Goal: Transaction & Acquisition: Purchase product/service

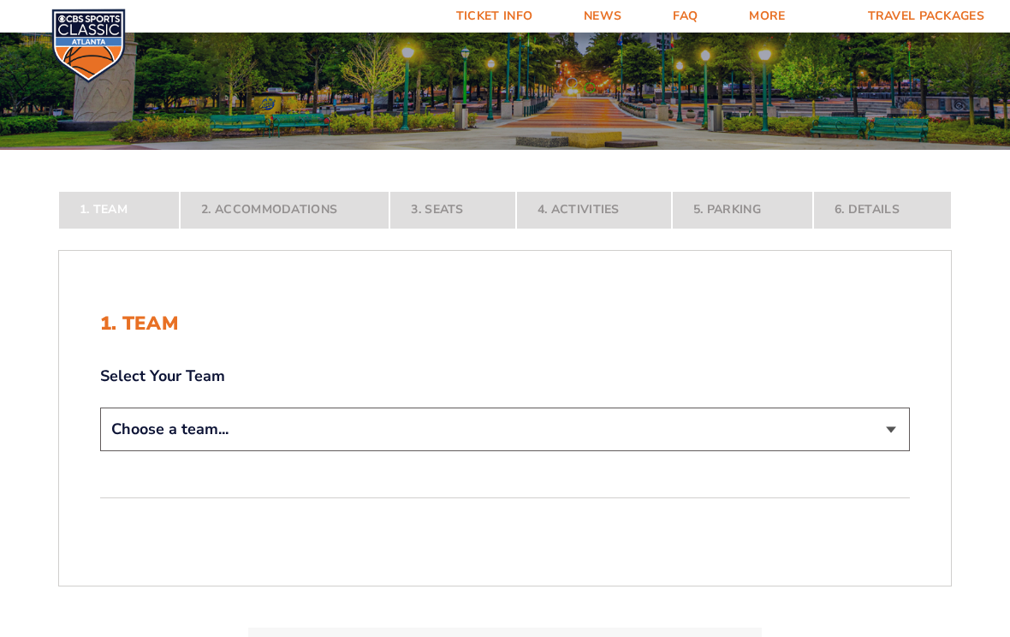
scroll to position [222, 0]
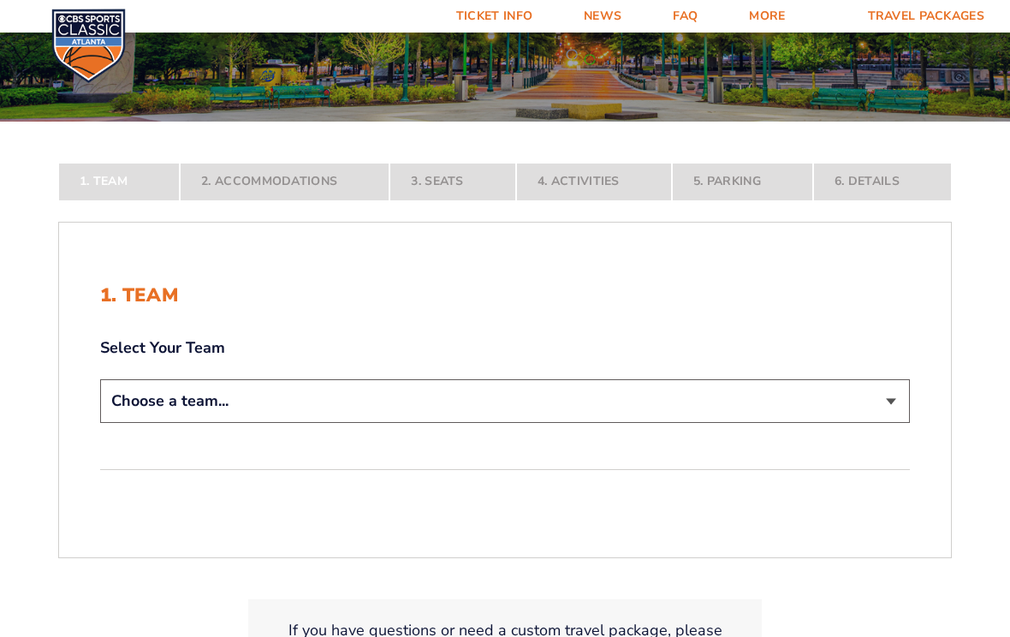
click at [893, 421] on select "Choose a team... [US_STATE] Wildcats [US_STATE] State Buckeyes [US_STATE] Tar H…" at bounding box center [505, 401] width 810 height 44
select select "12956"
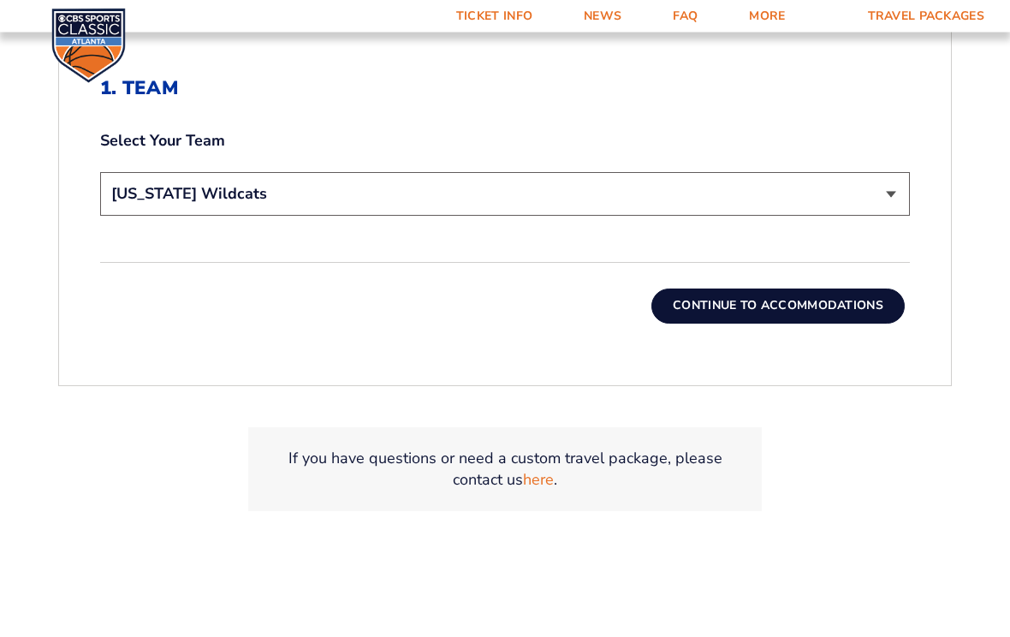
click at [820, 318] on button "Continue To Accommodations" at bounding box center [778, 306] width 253 height 34
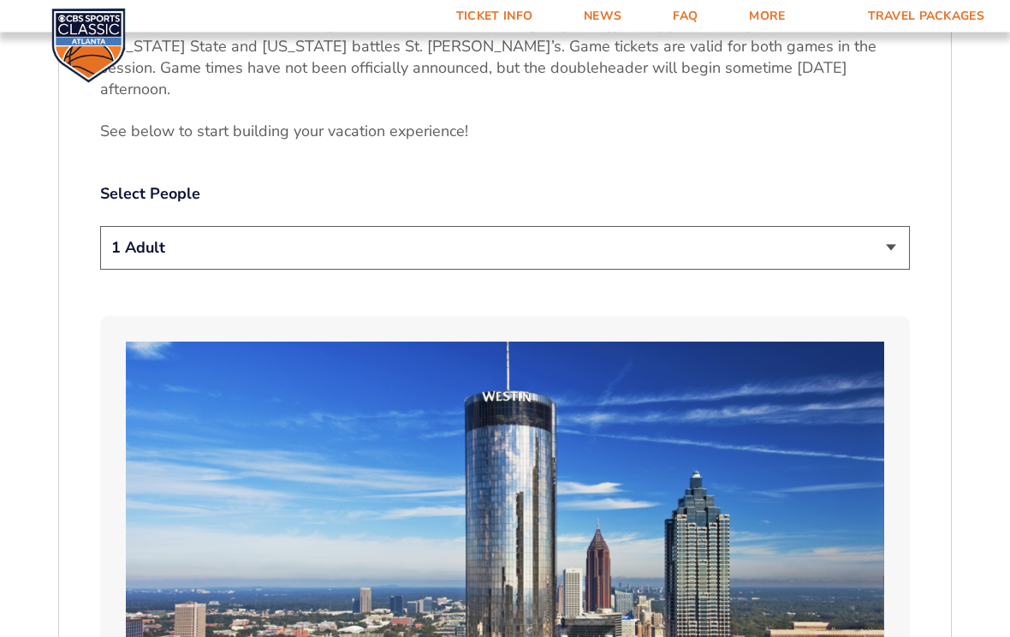
click at [884, 240] on select "1 Adult 2 Adults 3 Adults 4 Adults 2 Adults + 1 Child 2 Adults + 2 Children 2 A…" at bounding box center [505, 249] width 810 height 44
select select "2 Adults"
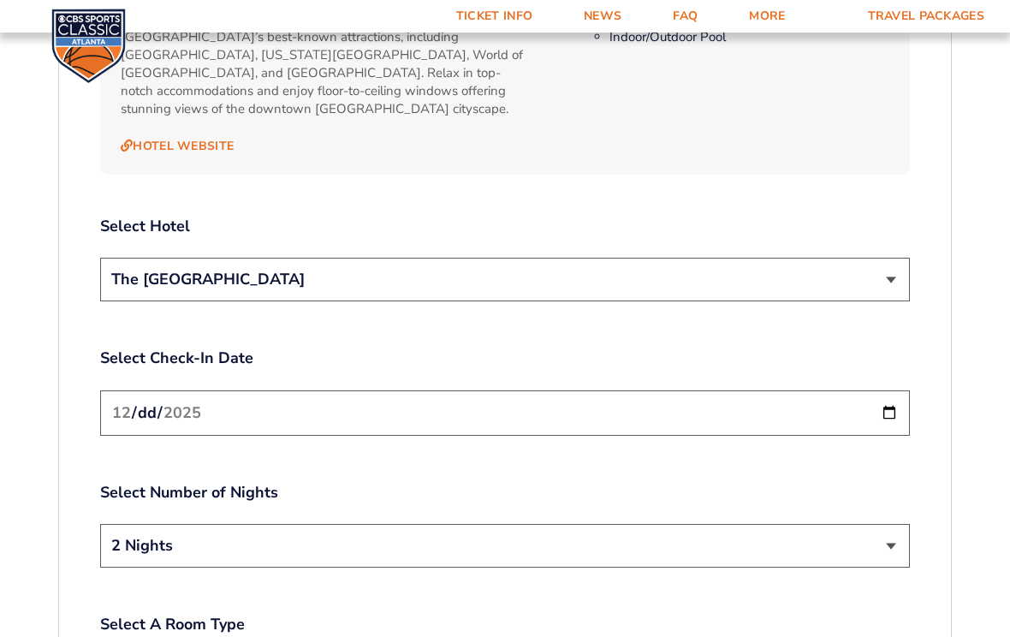
scroll to position [1934, 0]
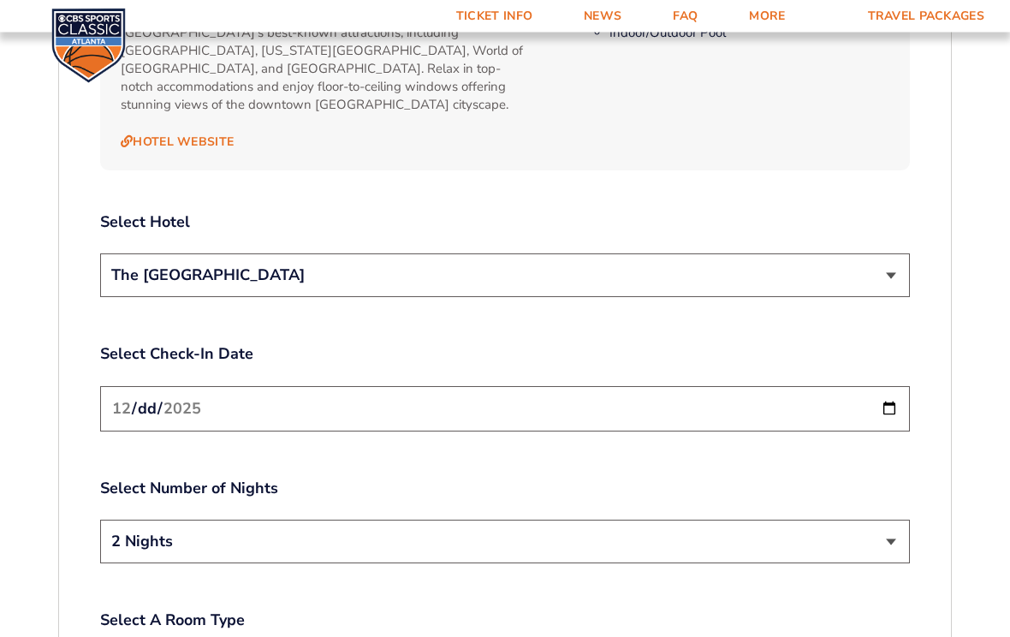
click at [643, 387] on input "[DATE]" at bounding box center [505, 409] width 810 height 45
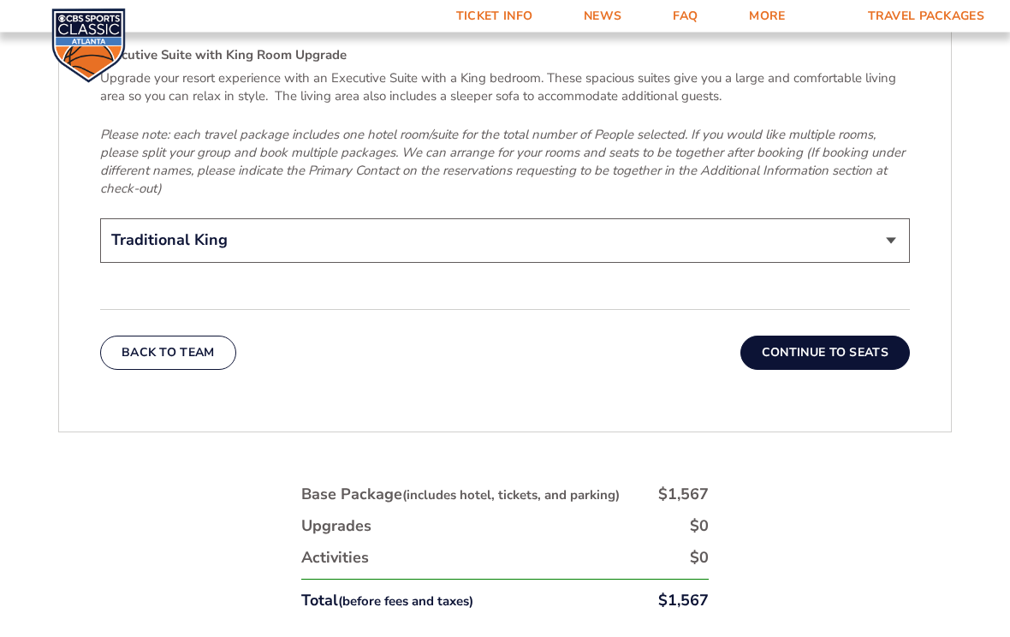
scroll to position [2761, 0]
click at [851, 336] on button "Continue To Seats" at bounding box center [826, 353] width 170 height 34
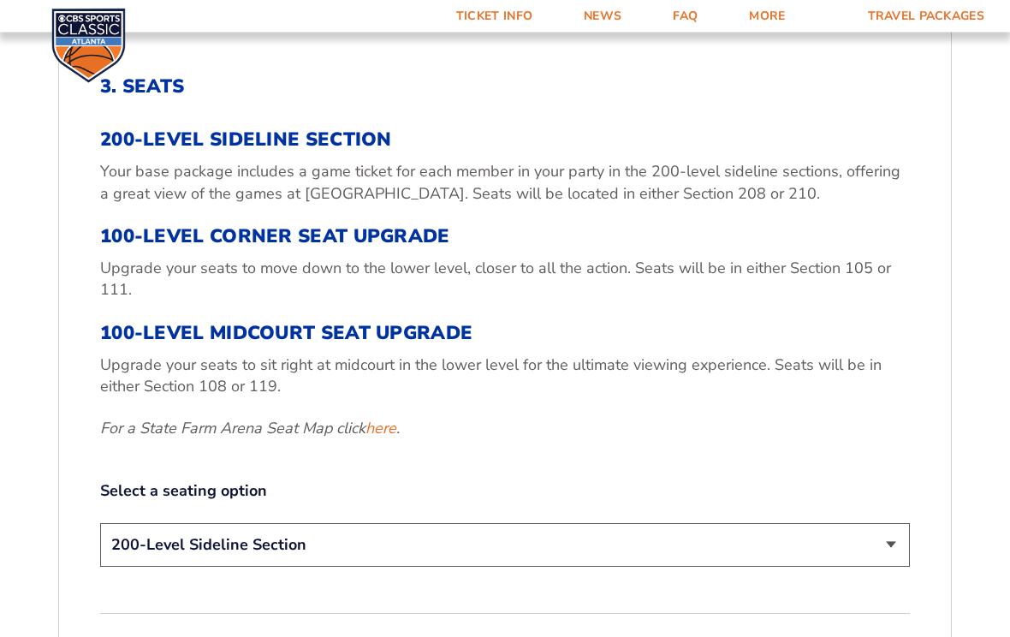
scroll to position [551, 0]
click at [379, 439] on link "here" at bounding box center [381, 428] width 31 height 21
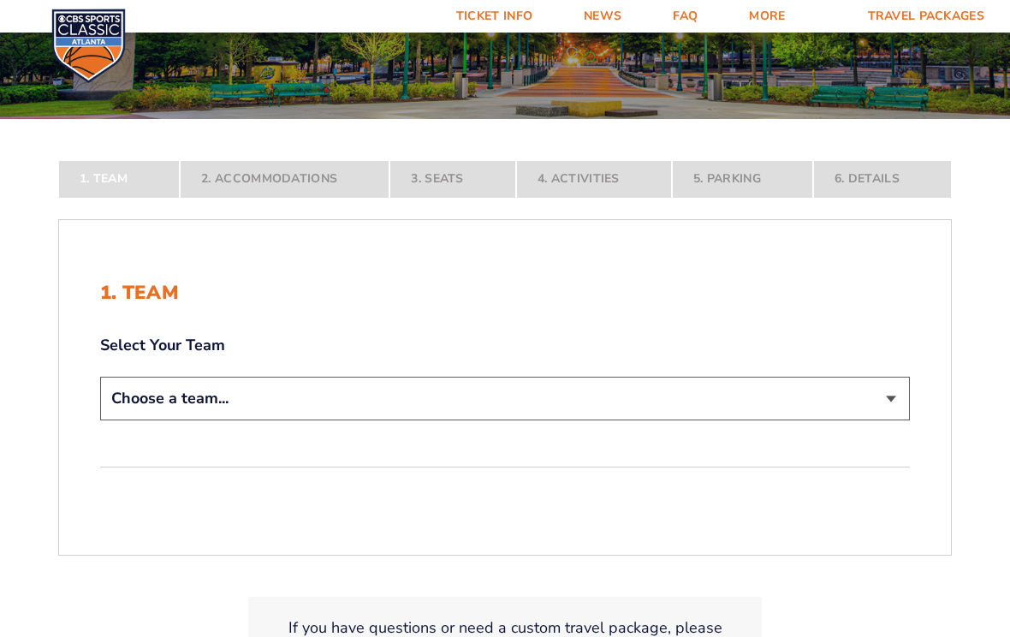
scroll to position [229, 0]
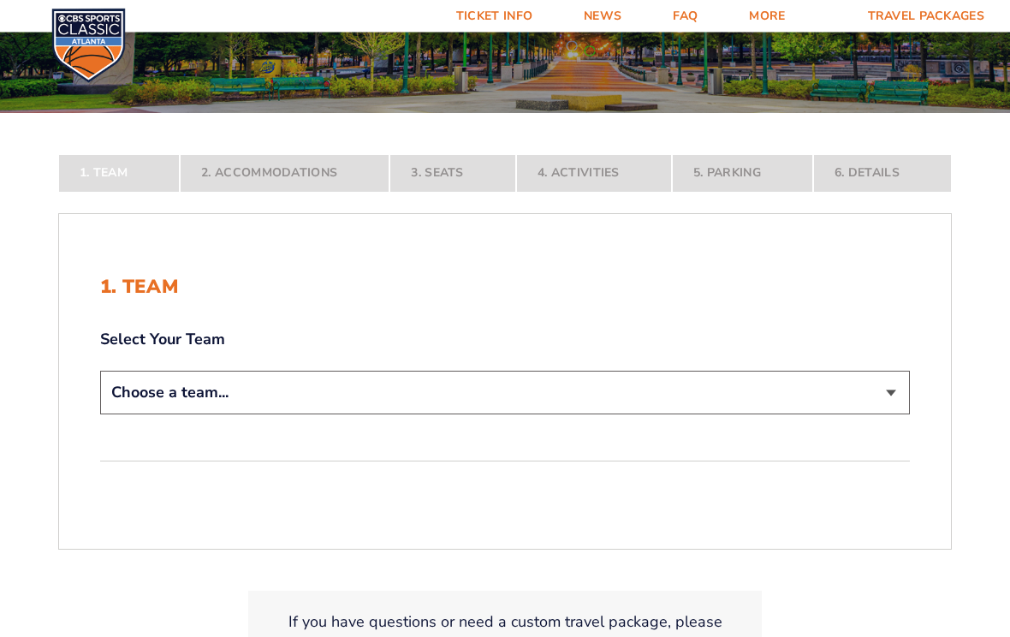
click at [880, 415] on select "Choose a team... [US_STATE] Wildcats [US_STATE] State Buckeyes [US_STATE] Tar H…" at bounding box center [505, 394] width 810 height 44
select select "12956"
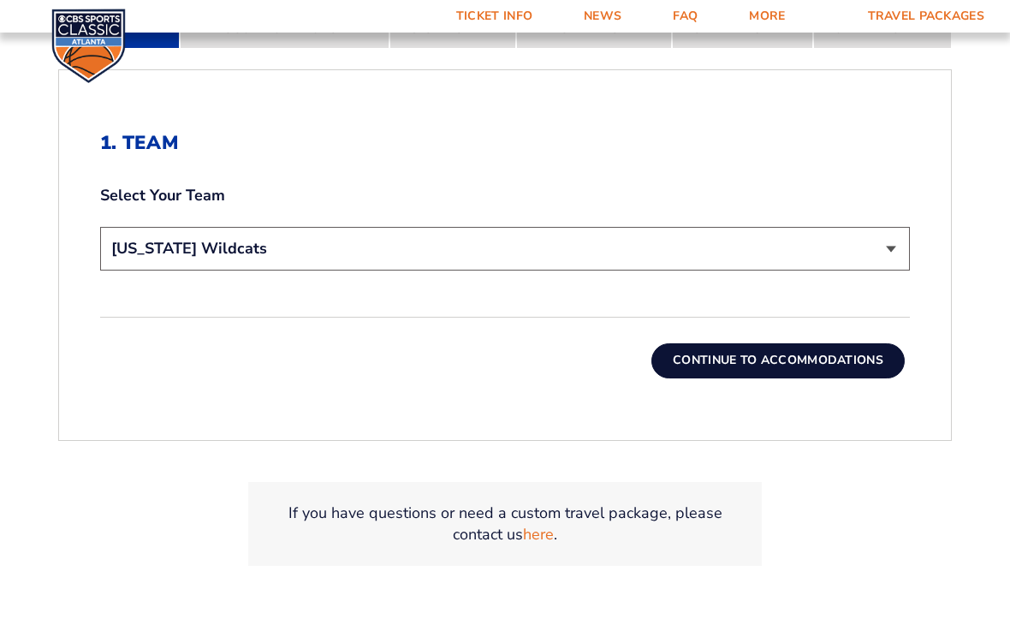
click at [801, 378] on button "Continue To Accommodations" at bounding box center [778, 360] width 253 height 34
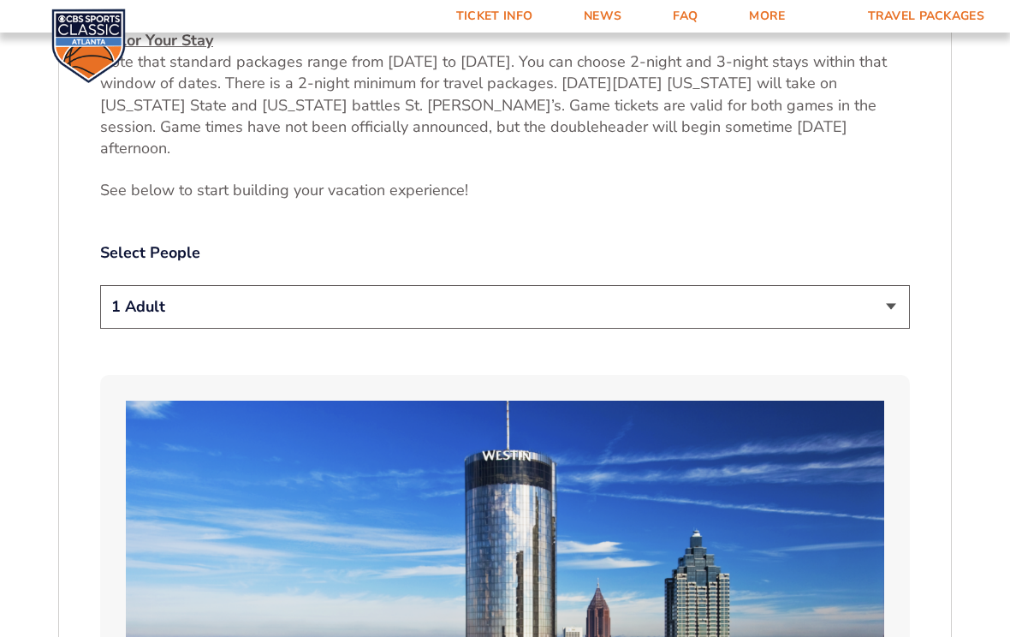
scroll to position [818, 0]
click at [888, 298] on select "1 Adult 2 Adults 3 Adults 4 Adults 2 Adults + 1 Child 2 Adults + 2 Children 2 A…" at bounding box center [505, 308] width 810 height 44
select select "2 Adults"
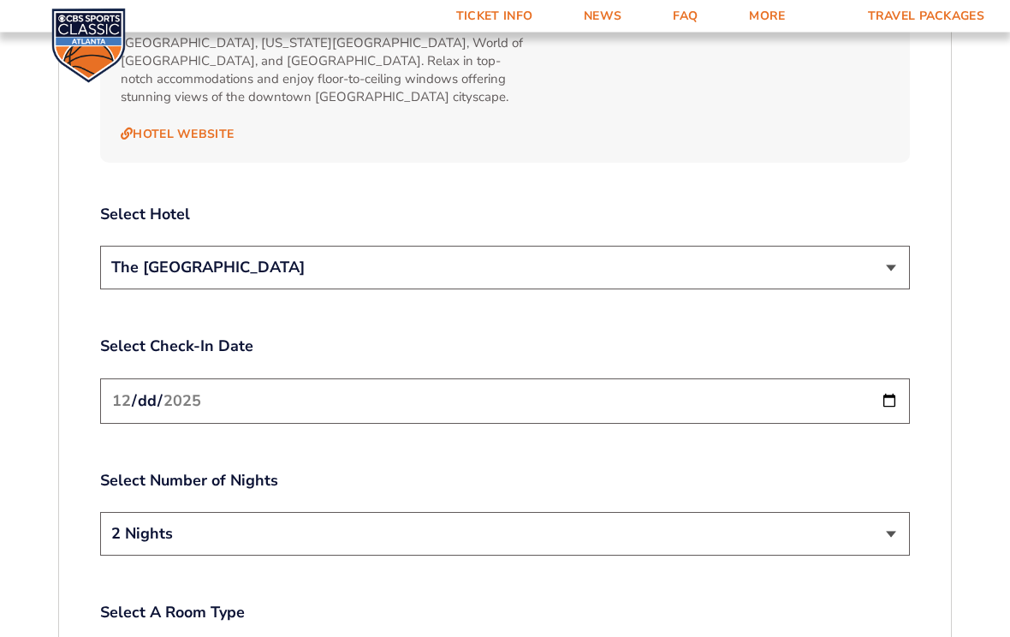
scroll to position [1943, 0]
click at [831, 378] on input "[DATE]" at bounding box center [505, 400] width 810 height 45
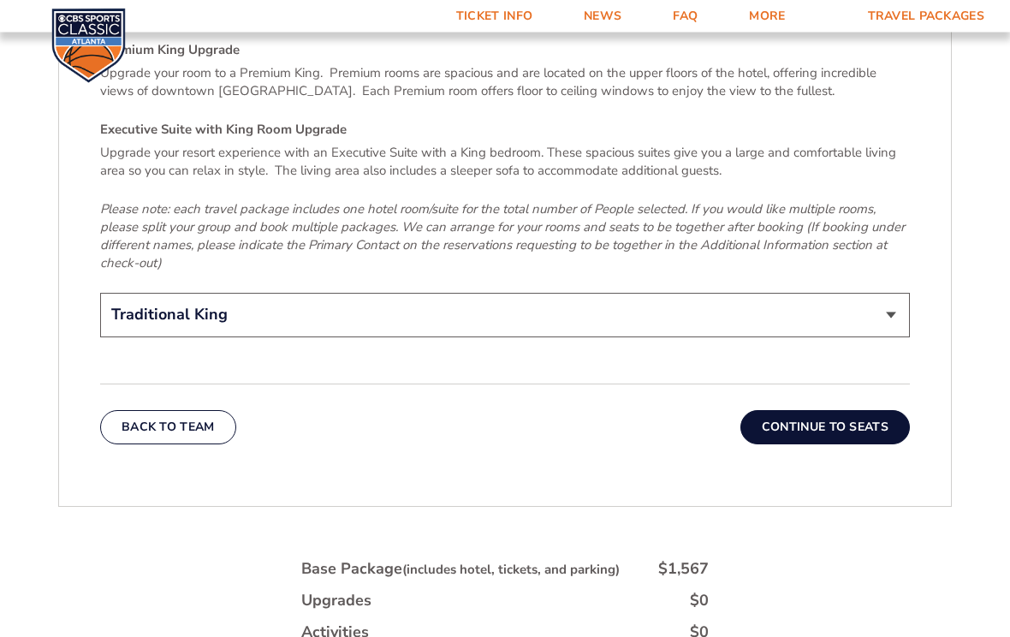
scroll to position [2689, 0]
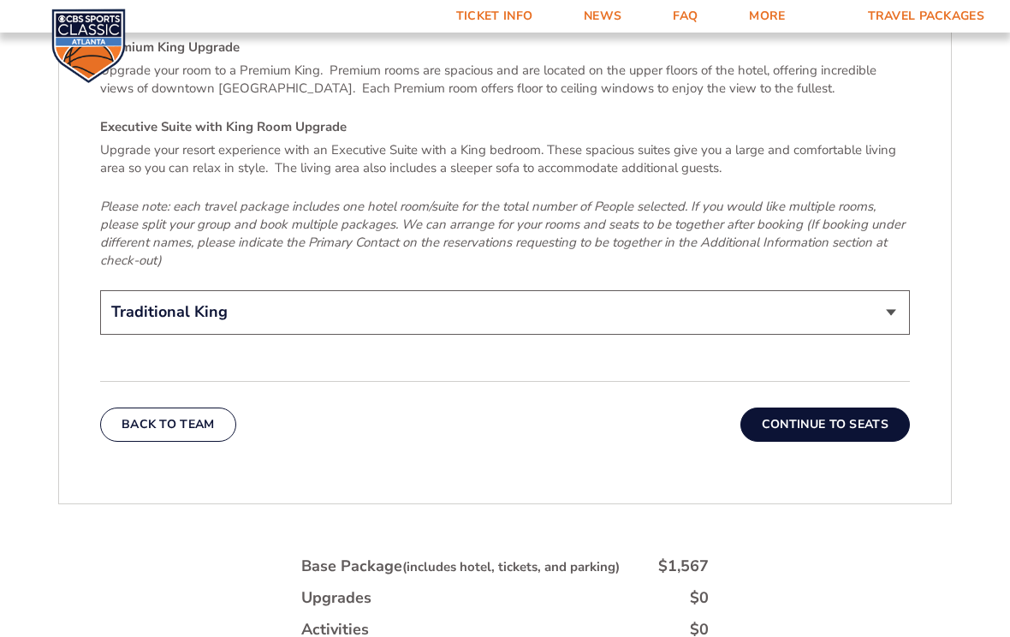
click at [851, 408] on button "Continue To Seats" at bounding box center [826, 425] width 170 height 34
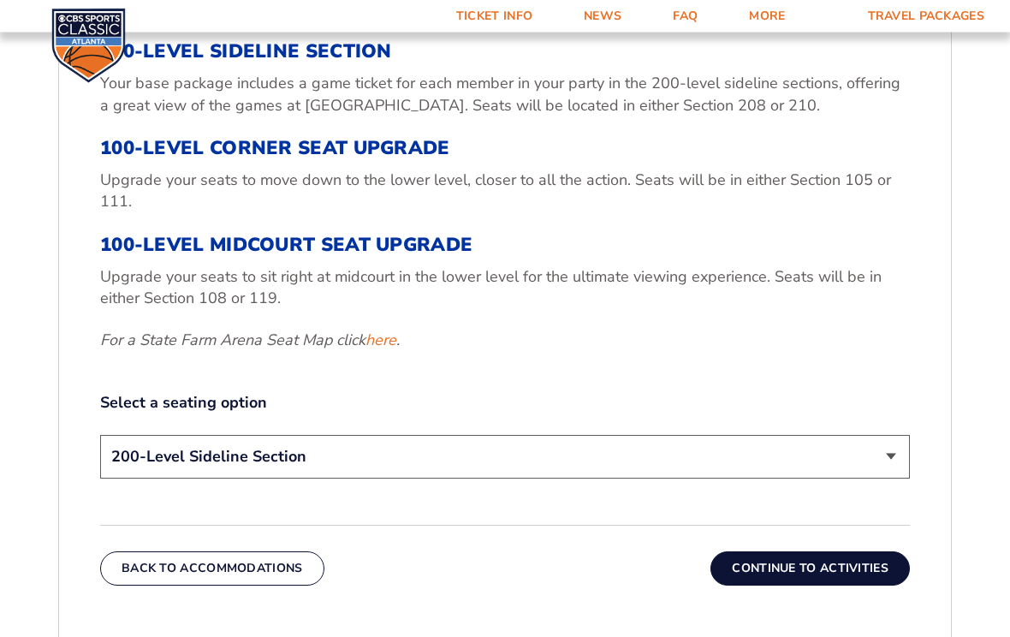
scroll to position [636, 0]
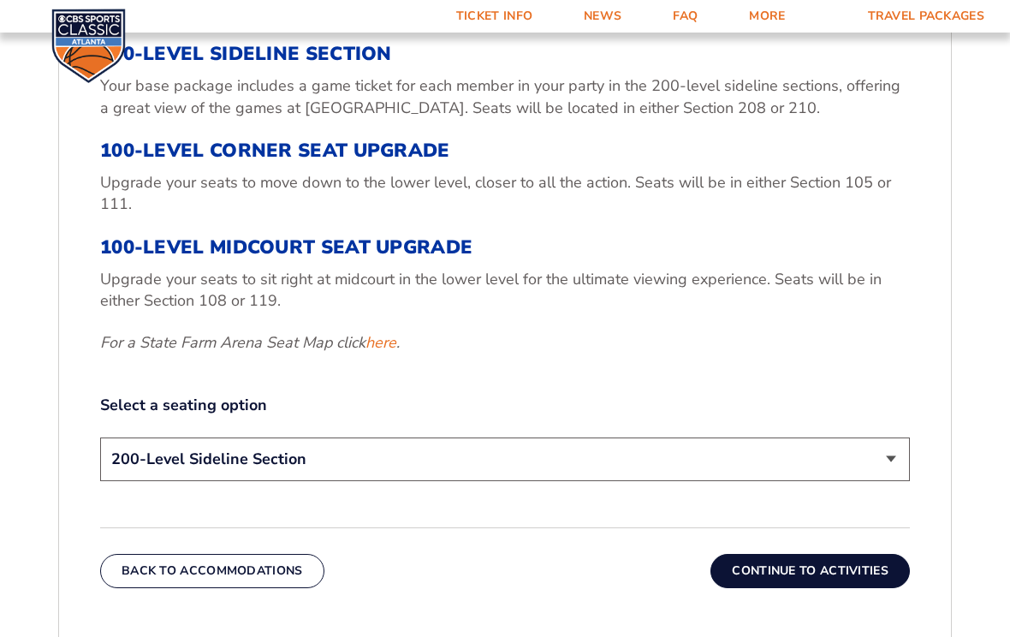
click at [887, 471] on select "200-Level Sideline Section 100-Level Corner Seat Upgrade (+$120 per person) 100…" at bounding box center [505, 460] width 810 height 44
select select "100-Level Corner Seat Upgrade"
click at [836, 574] on button "Continue To Activities" at bounding box center [810, 571] width 199 height 34
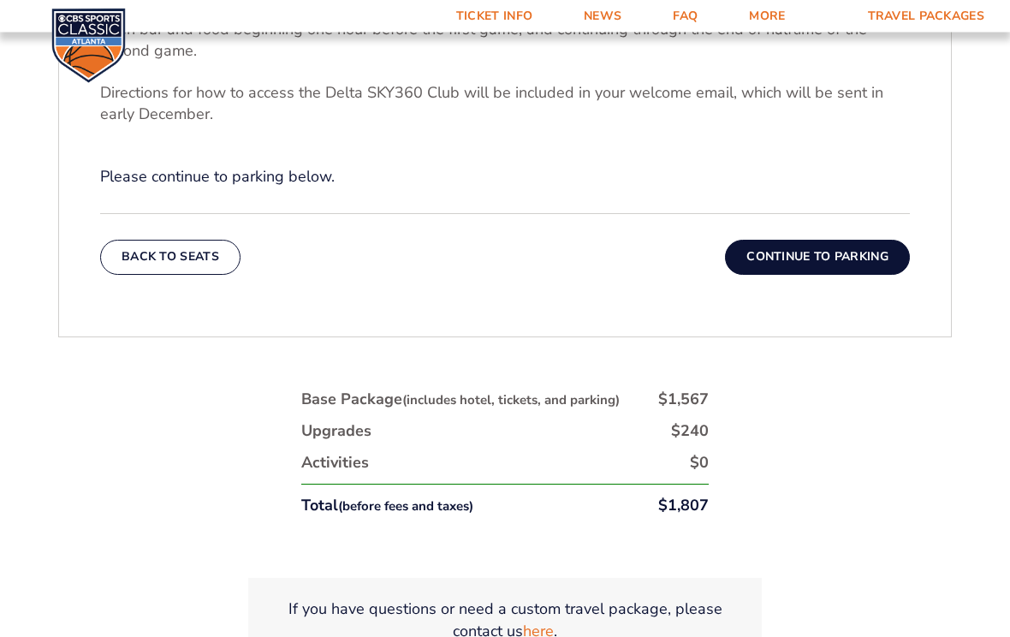
scroll to position [746, 0]
click at [836, 272] on button "Continue To Parking" at bounding box center [817, 257] width 185 height 34
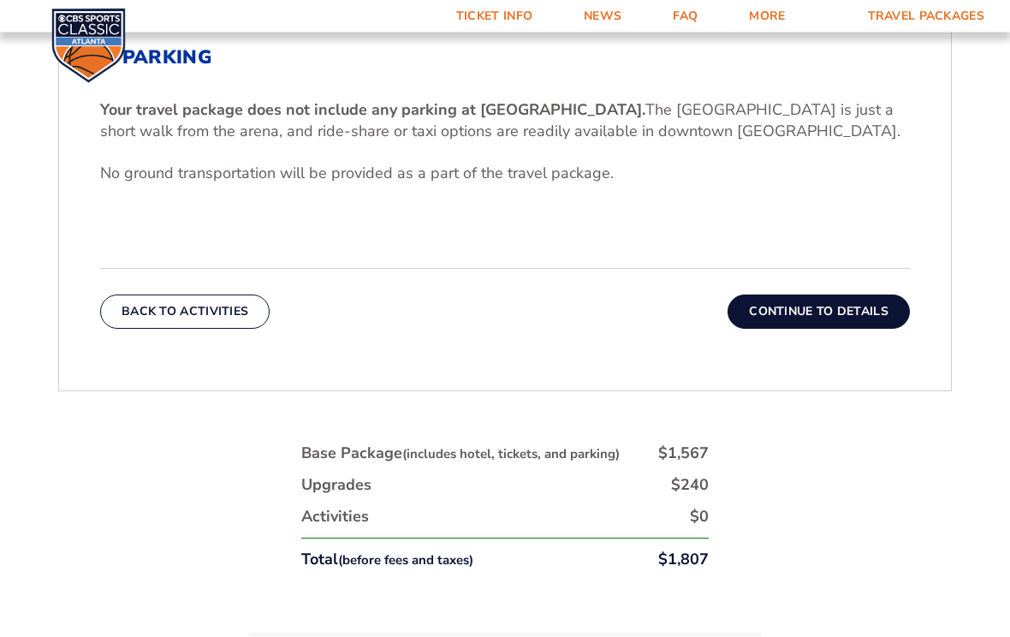
scroll to position [581, 0]
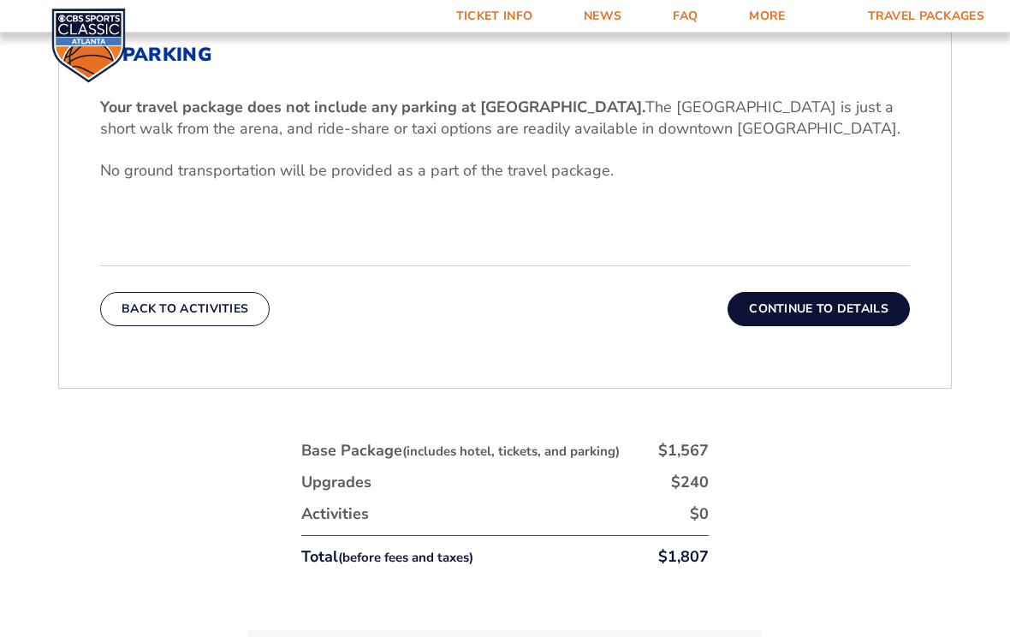
click at [833, 317] on button "Continue To Details" at bounding box center [819, 310] width 182 height 34
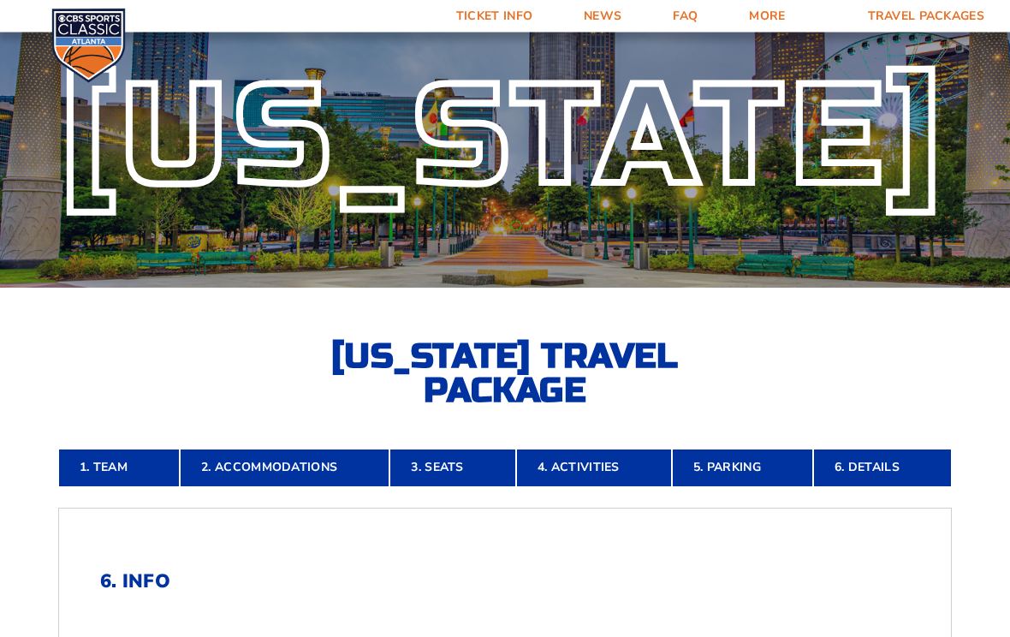
scroll to position [0, 0]
